Goal: Task Accomplishment & Management: Manage account settings

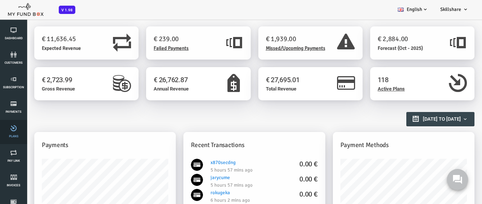
click at [14, 132] on link "Plans" at bounding box center [13, 132] width 23 height 24
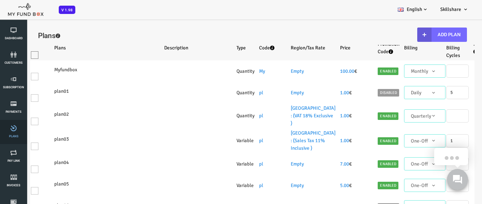
select select "100"
